Goal: Transaction & Acquisition: Book appointment/travel/reservation

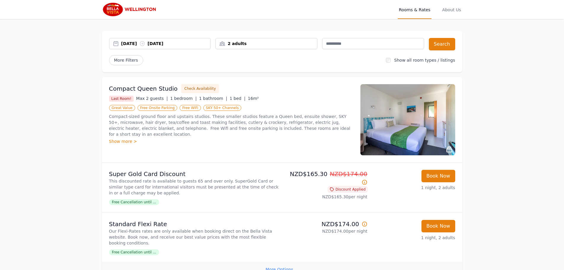
click at [175, 43] on div "[DATE] [DATE]" at bounding box center [165, 44] width 89 height 6
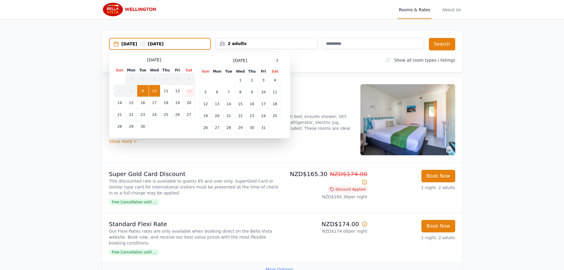
click at [277, 65] on div "[DATE] Sun Mon Tue Wed Thu Fri Sat 1 2 3 4 5 6 7 8 9 10 11 12 13 14 15 16 17 18…" at bounding box center [240, 95] width 81 height 77
click at [275, 61] on icon at bounding box center [277, 60] width 5 height 5
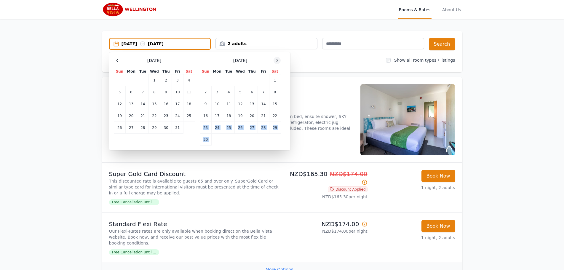
click at [275, 61] on icon at bounding box center [277, 60] width 5 height 5
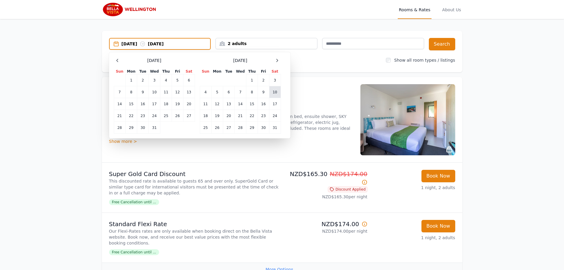
click at [276, 91] on td "10" at bounding box center [275, 92] width 12 height 12
click at [212, 106] on td "12" at bounding box center [217, 104] width 12 height 12
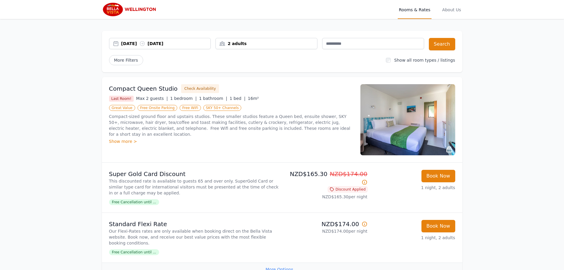
click at [191, 49] on div "[DATE] [DATE]" at bounding box center [160, 44] width 102 height 12
click at [187, 43] on div "[DATE] [DATE]" at bounding box center [165, 44] width 89 height 6
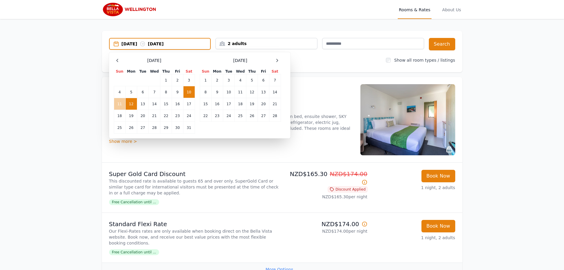
click at [118, 103] on td "11" at bounding box center [120, 104] width 12 height 12
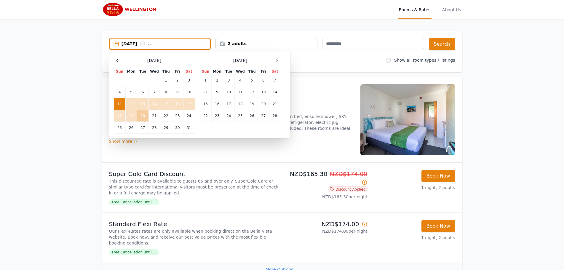
click at [140, 116] on td "20" at bounding box center [143, 116] width 12 height 12
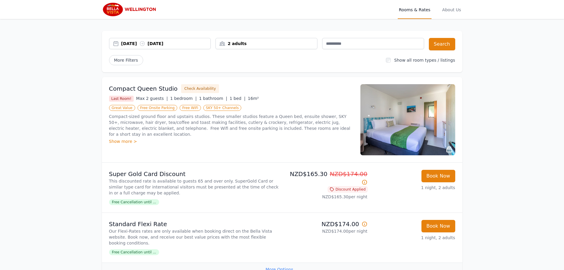
click at [260, 48] on div "2 adults" at bounding box center [266, 43] width 102 height 11
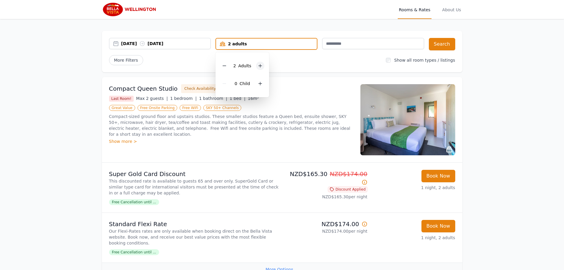
click at [260, 66] on icon at bounding box center [260, 65] width 5 height 5
click at [260, 66] on icon at bounding box center [260, 65] width 3 height 3
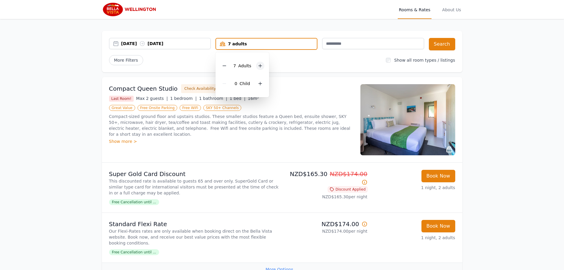
click at [260, 66] on icon at bounding box center [260, 65] width 3 height 3
click at [261, 66] on icon at bounding box center [262, 65] width 3 height 3
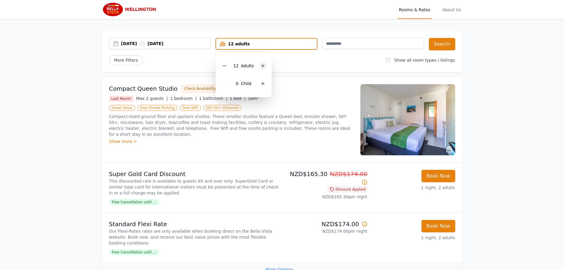
click at [261, 65] on icon at bounding box center [262, 65] width 5 height 5
click at [260, 65] on icon at bounding box center [262, 65] width 5 height 5
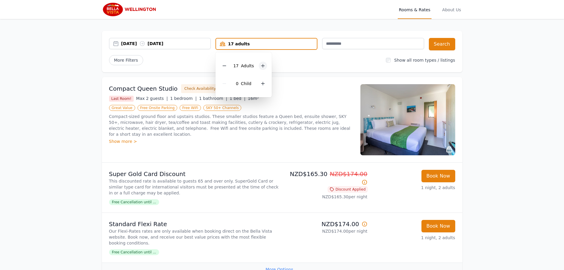
click at [260, 65] on icon at bounding box center [262, 65] width 5 height 5
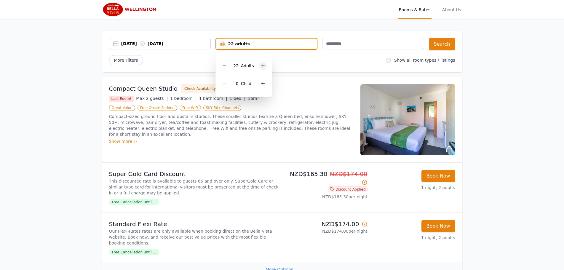
click at [260, 65] on icon at bounding box center [262, 65] width 5 height 5
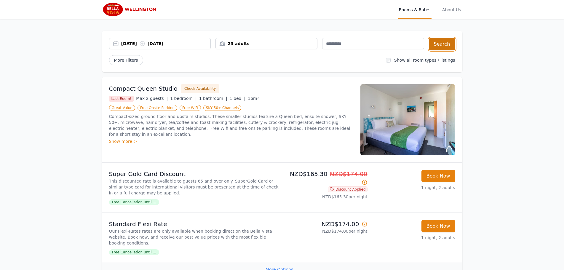
click at [439, 47] on button "Search" at bounding box center [442, 44] width 26 height 12
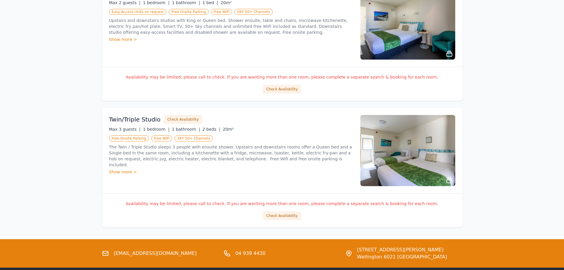
scroll to position [385, 0]
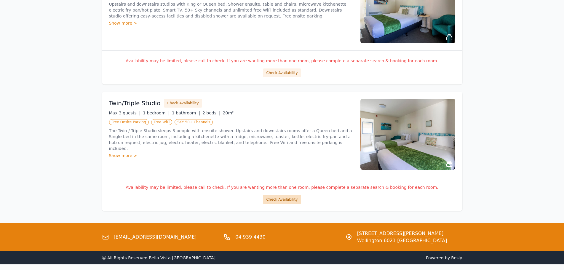
click at [278, 199] on button "Check Availability" at bounding box center [282, 199] width 38 height 9
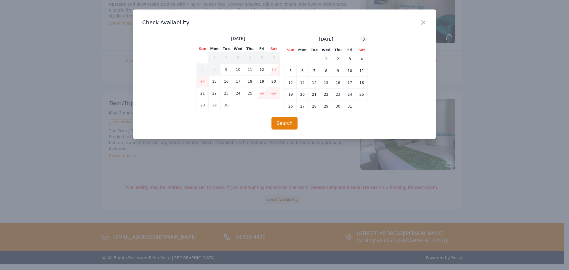
click at [362, 38] on icon at bounding box center [363, 39] width 5 height 5
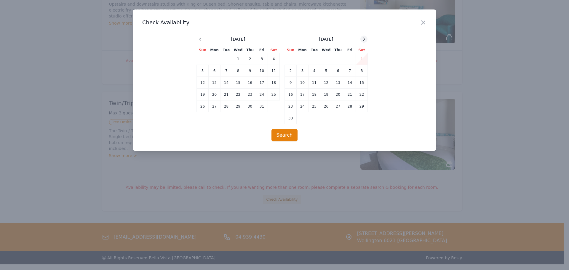
click at [362, 38] on icon at bounding box center [363, 39] width 5 height 5
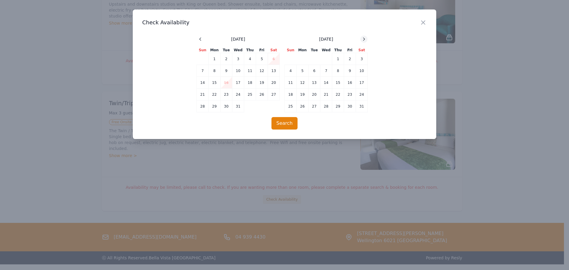
click at [362, 38] on icon at bounding box center [363, 39] width 5 height 5
click at [202, 36] on span at bounding box center [200, 39] width 7 height 7
drag, startPoint x: 420, startPoint y: 23, endPoint x: 417, endPoint y: 25, distance: 3.8
click at [420, 23] on icon "button" at bounding box center [423, 22] width 7 height 7
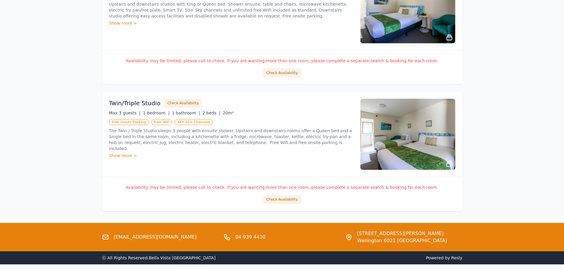
click at [123, 153] on div "Show more >" at bounding box center [231, 156] width 244 height 6
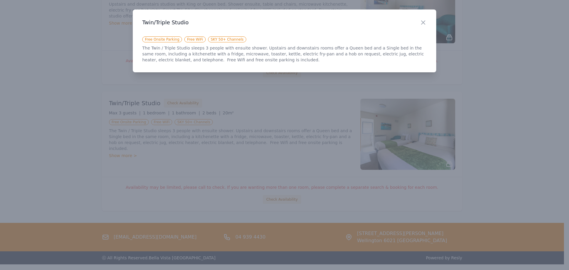
click at [427, 20] on div "Close" at bounding box center [428, 18] width 17 height 19
click at [425, 23] on icon "button" at bounding box center [423, 22] width 7 height 7
